Goal: Task Accomplishment & Management: Complete application form

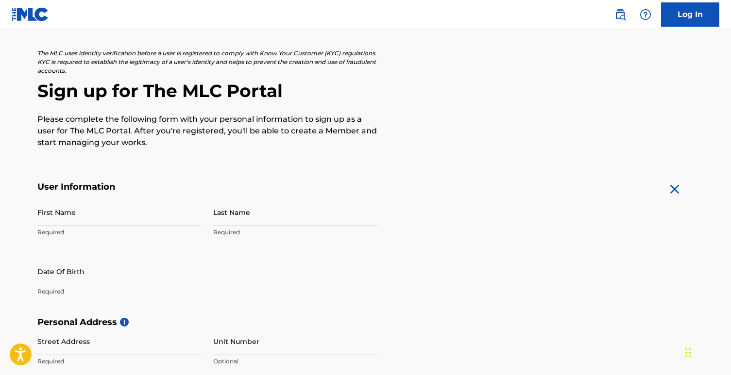
scroll to position [54, 0]
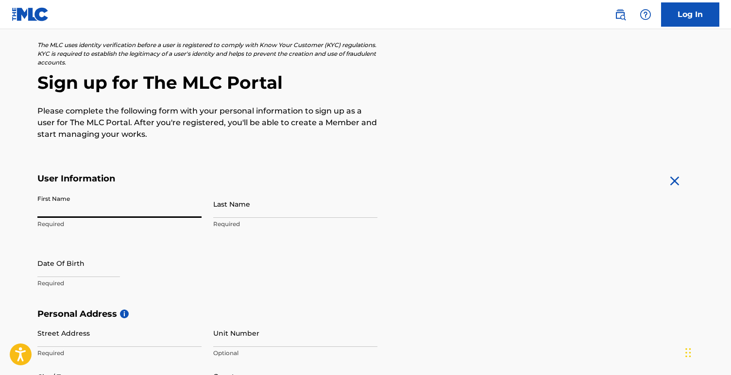
click at [67, 207] on input "First Name" at bounding box center [119, 204] width 164 height 28
type input "[PERSON_NAME]"
click at [229, 202] on input "Last Name" at bounding box center [295, 204] width 164 height 28
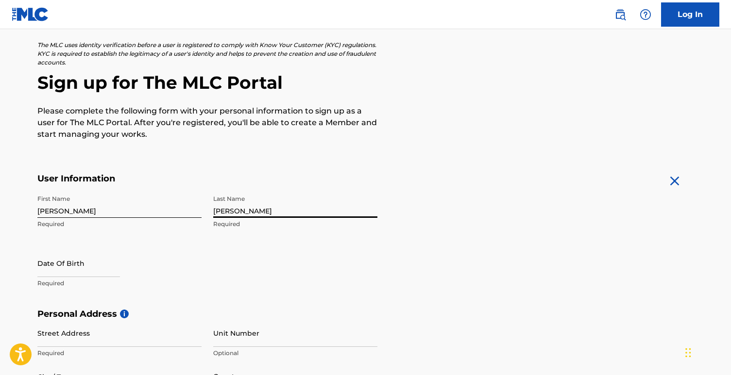
type input "[PERSON_NAME]"
click at [82, 262] on input "text" at bounding box center [78, 263] width 83 height 28
select select "7"
select select "2025"
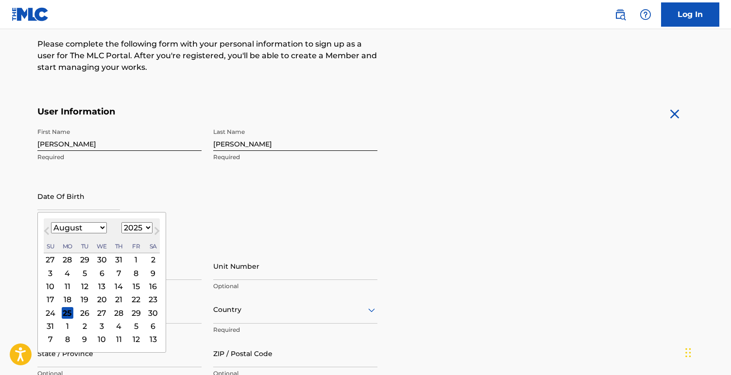
scroll to position [152, 0]
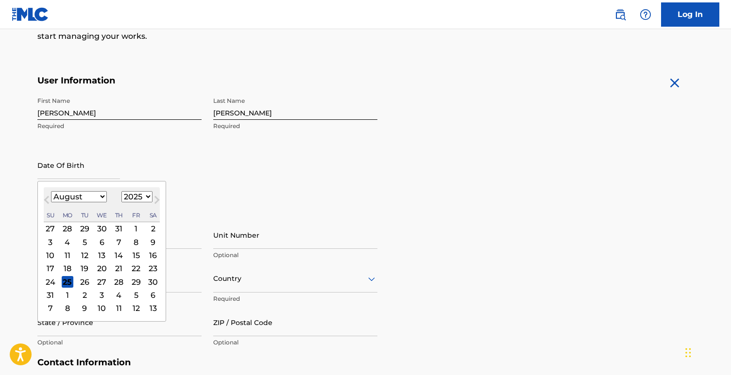
click at [79, 184] on div "Previous Month Next Month August [DATE] February March April May June July Augu…" at bounding box center [101, 251] width 129 height 141
click at [81, 197] on select "January February March April May June July August September October November De…" at bounding box center [79, 196] width 56 height 11
select select "9"
click at [51, 191] on select "January February March April May June July August September October November De…" at bounding box center [79, 196] width 56 height 11
click at [148, 243] on div "11" at bounding box center [153, 242] width 12 height 12
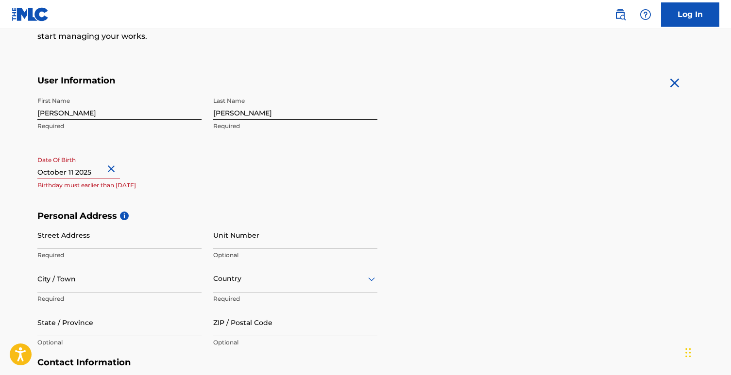
click at [85, 170] on input "text" at bounding box center [78, 165] width 83 height 28
select select "9"
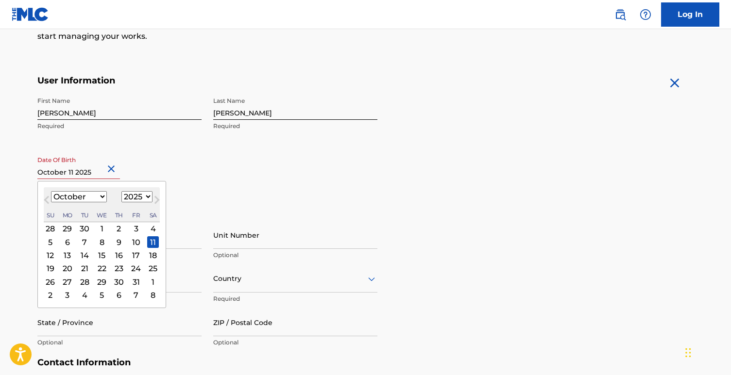
click at [132, 199] on select "1899 1900 1901 1902 1903 1904 1905 1906 1907 1908 1909 1910 1911 1912 1913 1914…" at bounding box center [136, 196] width 31 height 11
select select "1998"
click at [121, 191] on select "1899 1900 1901 1902 1903 1904 1905 1906 1907 1908 1909 1910 1911 1912 1913 1914…" at bounding box center [136, 196] width 31 height 11
click at [49, 255] on div "11" at bounding box center [50, 255] width 12 height 12
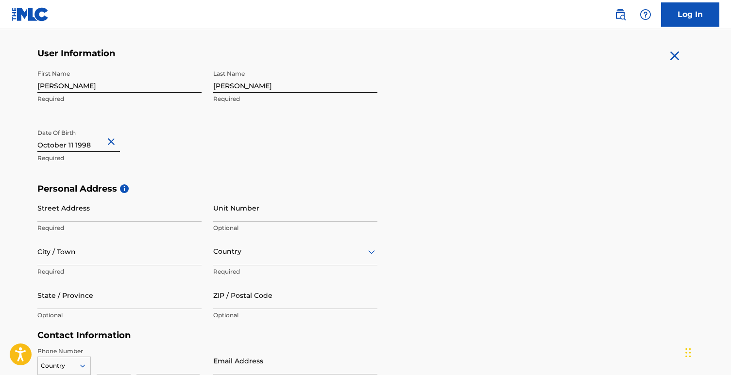
scroll to position [180, 0]
click at [166, 212] on input "Street Address" at bounding box center [119, 208] width 164 height 28
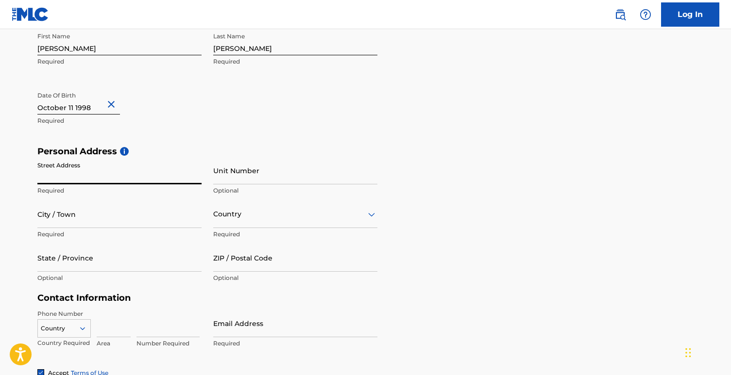
scroll to position [221, 0]
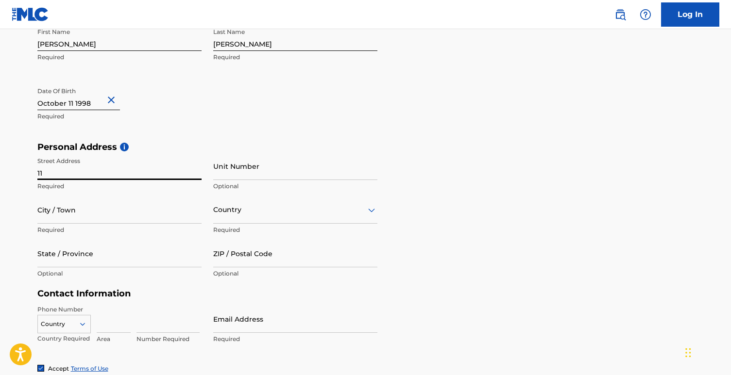
type input "1"
type input "6350 Holatee trl"
click at [248, 168] on input "Unit Number" at bounding box center [295, 166] width 164 height 28
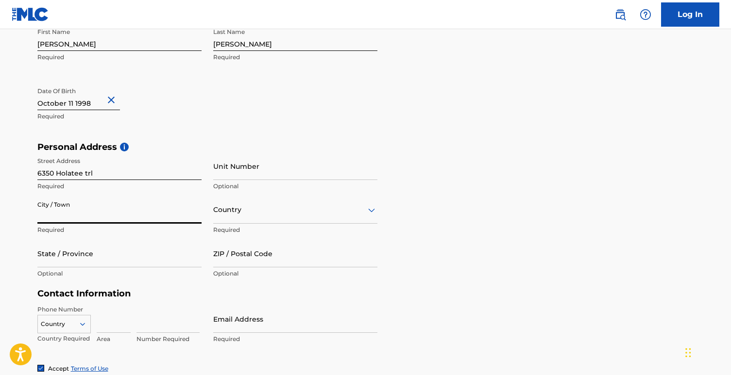
click at [116, 220] on input "City / Town" at bounding box center [119, 210] width 164 height 28
type input "Southwest Ranches"
click at [261, 212] on div at bounding box center [295, 210] width 164 height 12
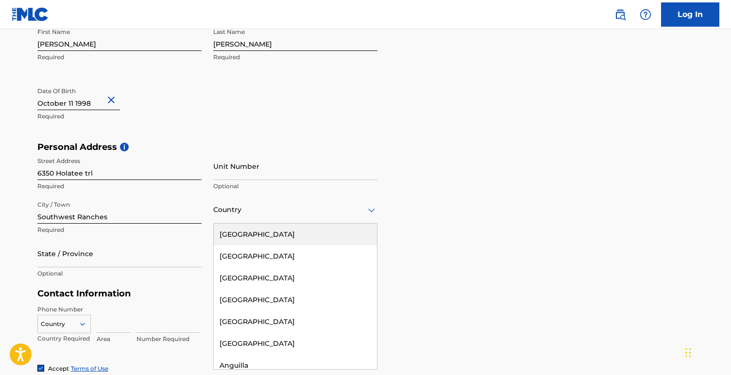
click at [275, 234] on div "[GEOGRAPHIC_DATA]" at bounding box center [295, 235] width 163 height 22
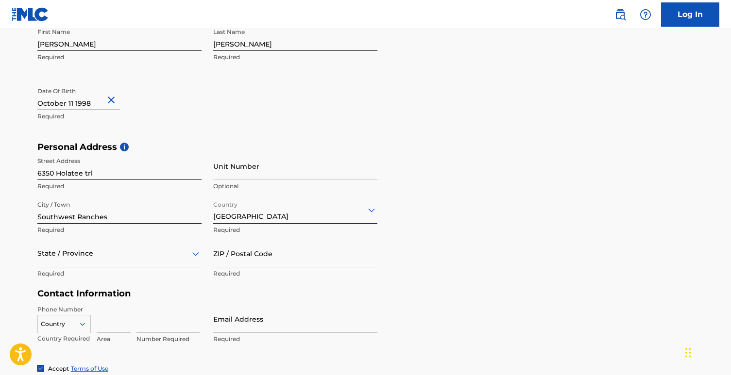
scroll to position [260, 0]
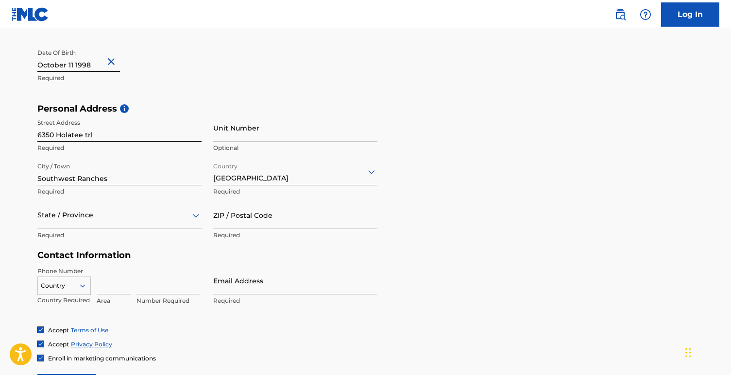
click at [133, 229] on div "State / Province" at bounding box center [119, 215] width 164 height 28
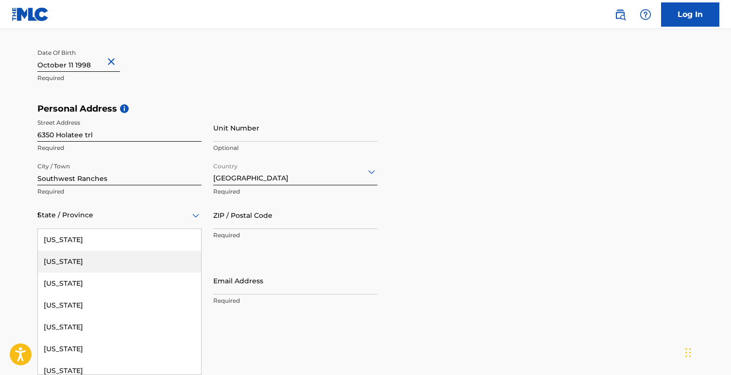
type input "fl"
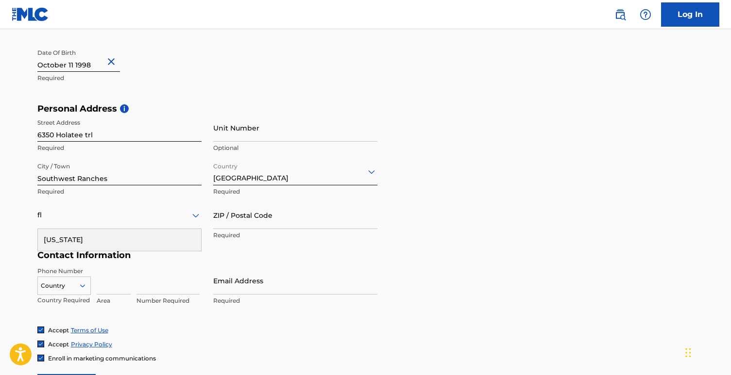
click at [131, 240] on div "[US_STATE]" at bounding box center [119, 240] width 163 height 22
click at [238, 214] on input "ZIP / Postal Code" at bounding box center [295, 215] width 164 height 28
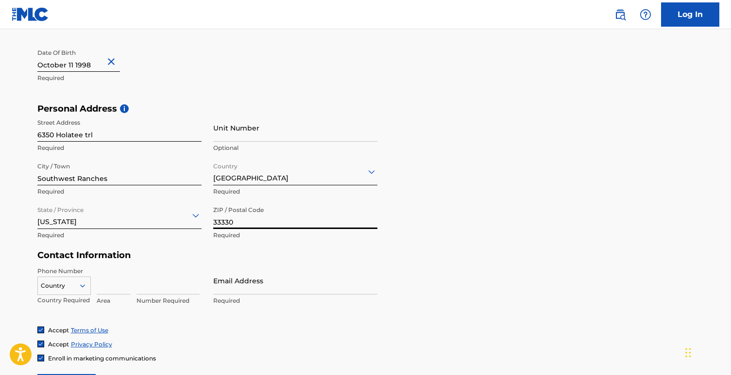
scroll to position [293, 0]
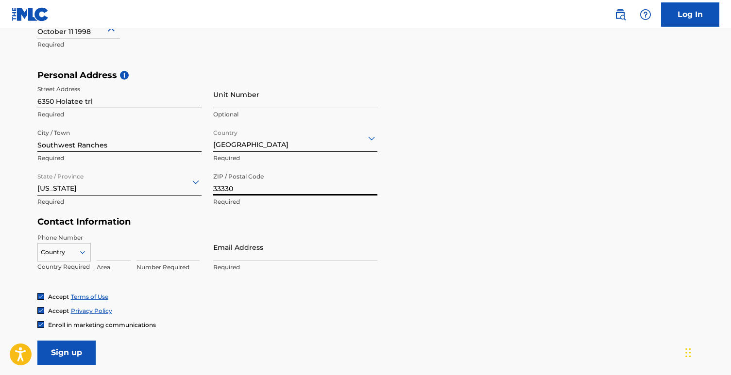
type input "33330"
click at [257, 252] on input "Email Address" at bounding box center [295, 247] width 164 height 28
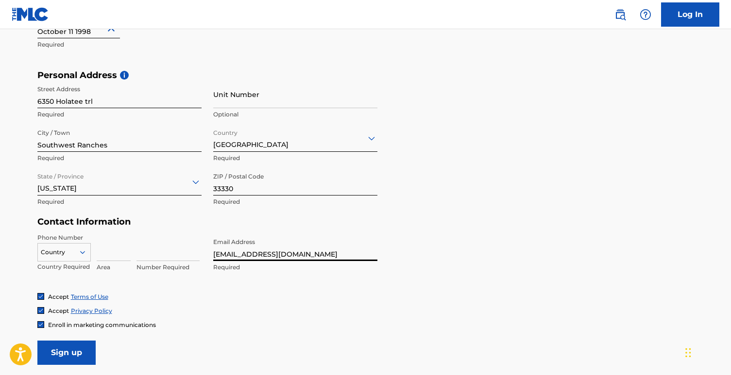
click at [76, 258] on div "Country" at bounding box center [63, 250] width 53 height 15
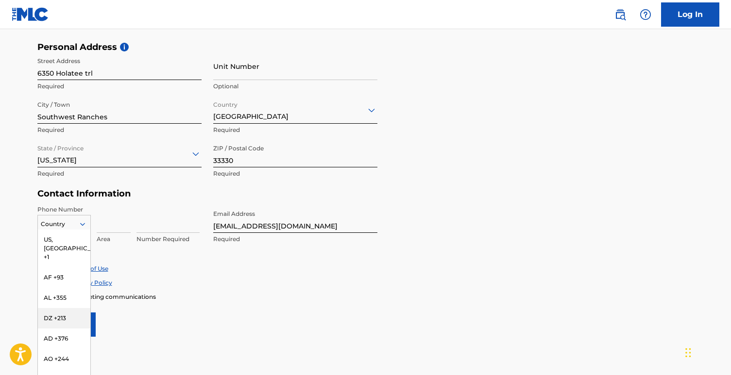
scroll to position [27, 0]
click at [245, 240] on p "Required" at bounding box center [295, 239] width 164 height 9
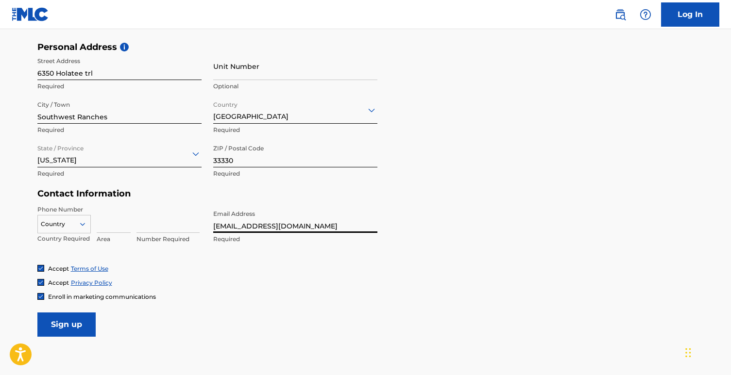
drag, startPoint x: 252, startPoint y: 225, endPoint x: 182, endPoint y: 225, distance: 70.4
click at [182, 225] on div "Phone Number Country Country Required Area Number Required Email Address [EMAIL…" at bounding box center [207, 234] width 340 height 59
type input "[EMAIL_ADDRESS][DOMAIN_NAME]"
click at [71, 225] on div at bounding box center [64, 224] width 52 height 11
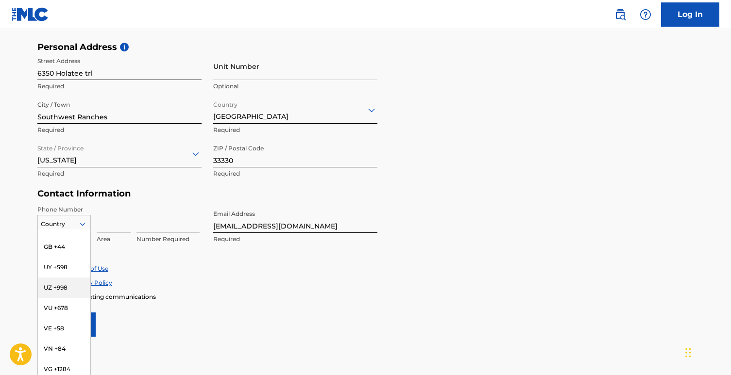
scroll to position [4258, 0]
click at [172, 283] on div "Accept Privacy Policy" at bounding box center [365, 283] width 656 height 8
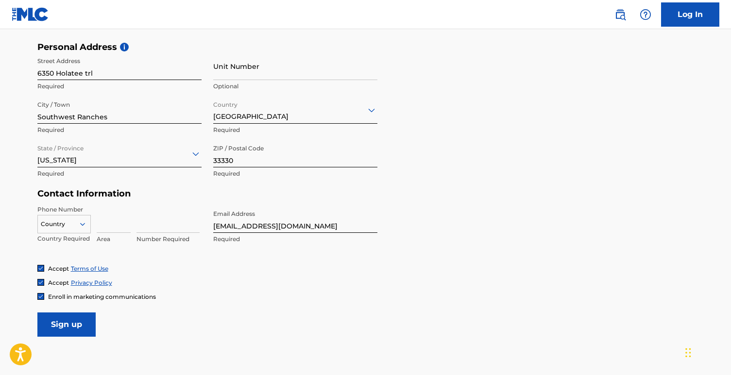
click at [116, 230] on input at bounding box center [114, 219] width 34 height 28
click at [157, 228] on input at bounding box center [167, 219] width 63 height 28
click at [119, 225] on input "305" at bounding box center [114, 219] width 34 height 28
type input "3"
type input "786"
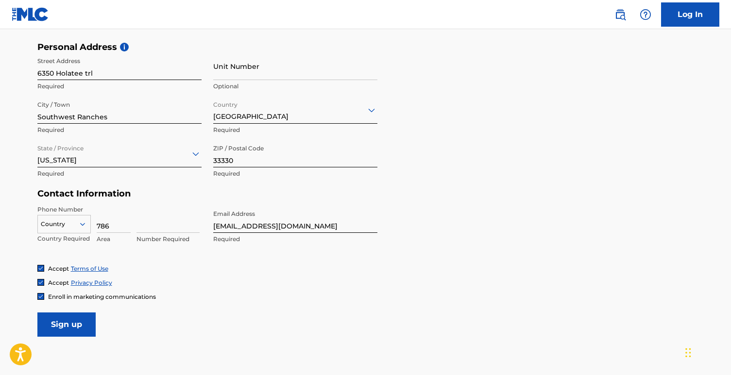
click at [149, 226] on input at bounding box center [167, 219] width 63 height 28
type input "5146578"
click at [213, 281] on div "Accept Privacy Policy" at bounding box center [365, 283] width 656 height 8
click at [76, 318] on input "Sign up" at bounding box center [66, 325] width 58 height 24
click at [76, 219] on div at bounding box center [64, 224] width 52 height 11
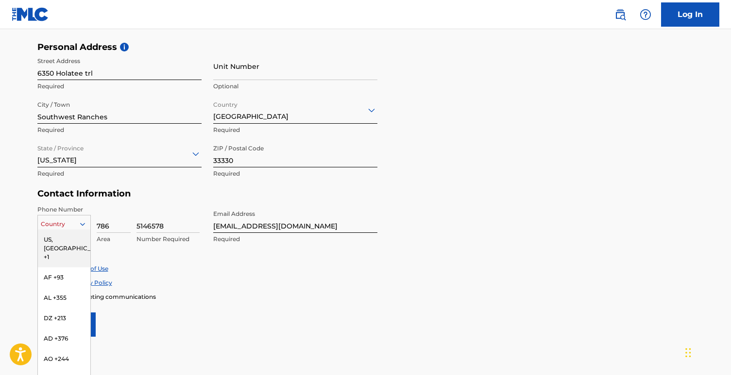
click at [70, 234] on div "US, [GEOGRAPHIC_DATA] +1" at bounding box center [64, 249] width 52 height 38
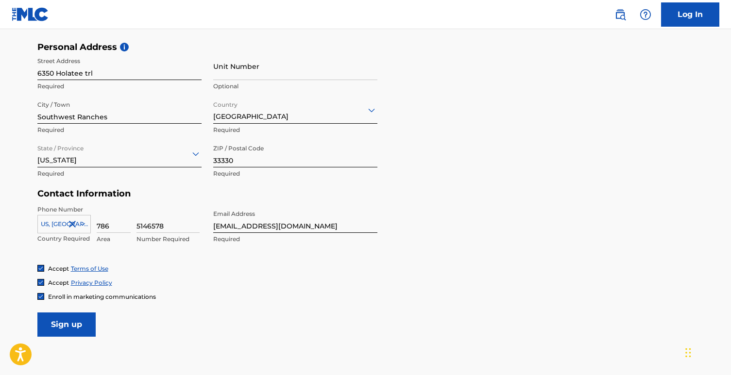
click at [83, 327] on input "Sign up" at bounding box center [66, 325] width 58 height 24
